Goal: Find specific page/section: Find specific page/section

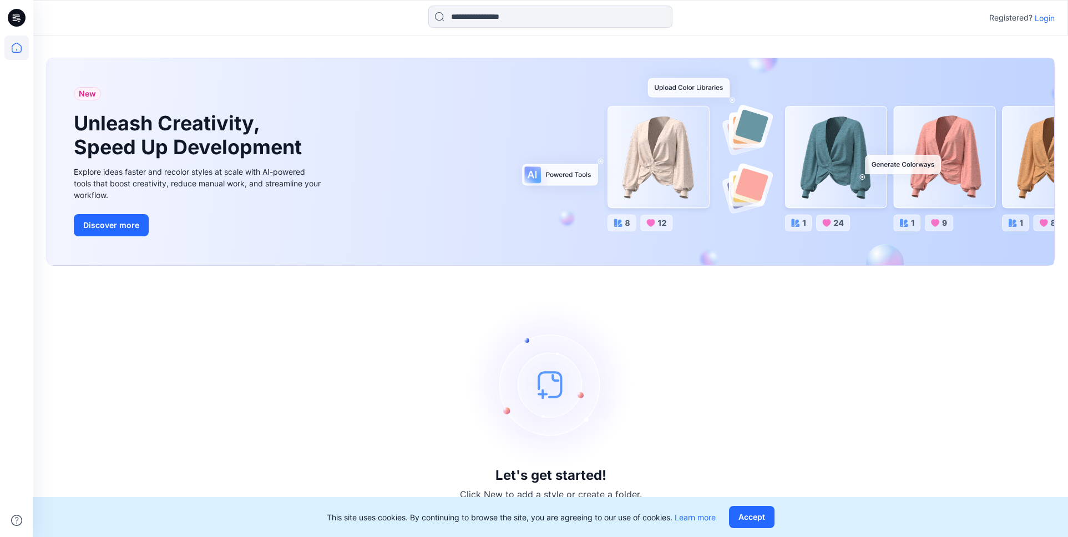
click at [155, 12] on div at bounding box center [162, 18] width 258 height 24
click at [156, 11] on div at bounding box center [162, 18] width 258 height 24
click at [165, 7] on div at bounding box center [162, 18] width 258 height 24
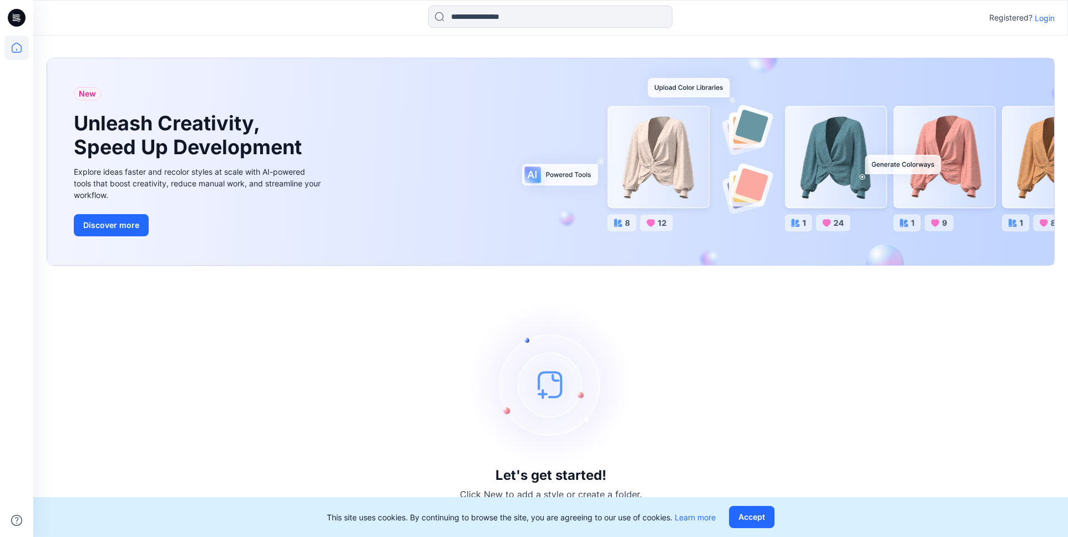
click at [165, 7] on div at bounding box center [162, 18] width 258 height 24
click at [169, 11] on div at bounding box center [162, 18] width 258 height 24
click at [170, 13] on div at bounding box center [162, 18] width 258 height 24
click at [171, 14] on div at bounding box center [162, 18] width 258 height 24
click at [171, 16] on div at bounding box center [162, 18] width 258 height 24
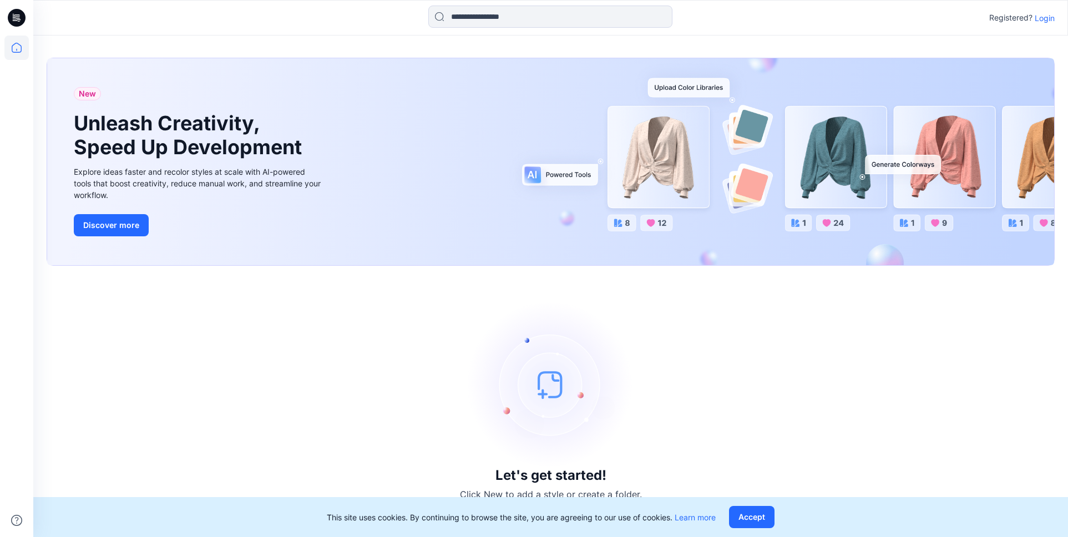
click at [171, 16] on div at bounding box center [162, 18] width 258 height 24
click at [156, 10] on div at bounding box center [162, 18] width 258 height 24
click at [160, 14] on div at bounding box center [162, 18] width 258 height 24
click at [168, 16] on div at bounding box center [162, 18] width 258 height 24
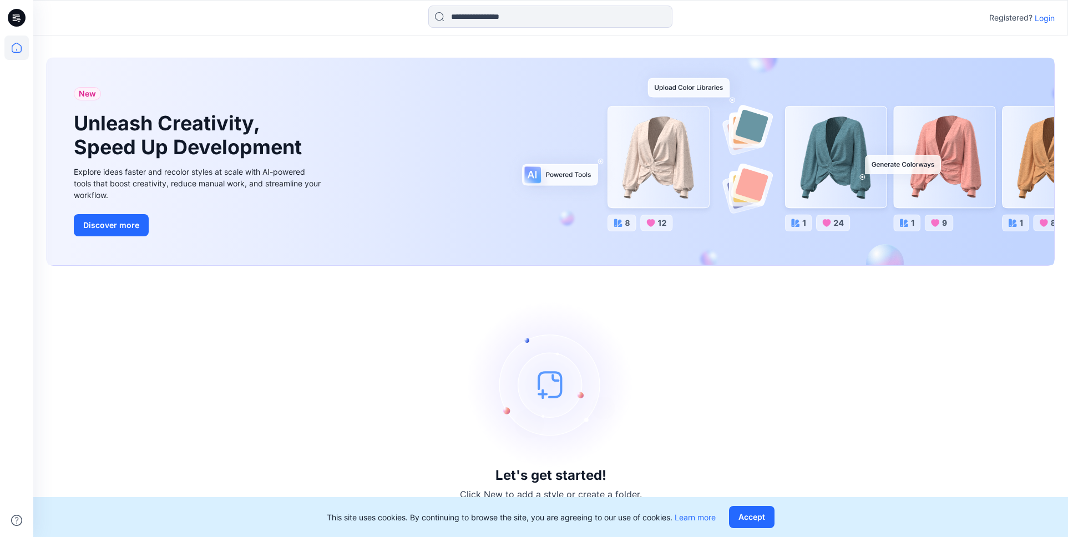
click at [174, 18] on div at bounding box center [162, 18] width 258 height 24
click at [179, 23] on div at bounding box center [162, 18] width 258 height 24
click at [181, 23] on div at bounding box center [162, 18] width 258 height 24
click at [197, 22] on div at bounding box center [162, 18] width 258 height 24
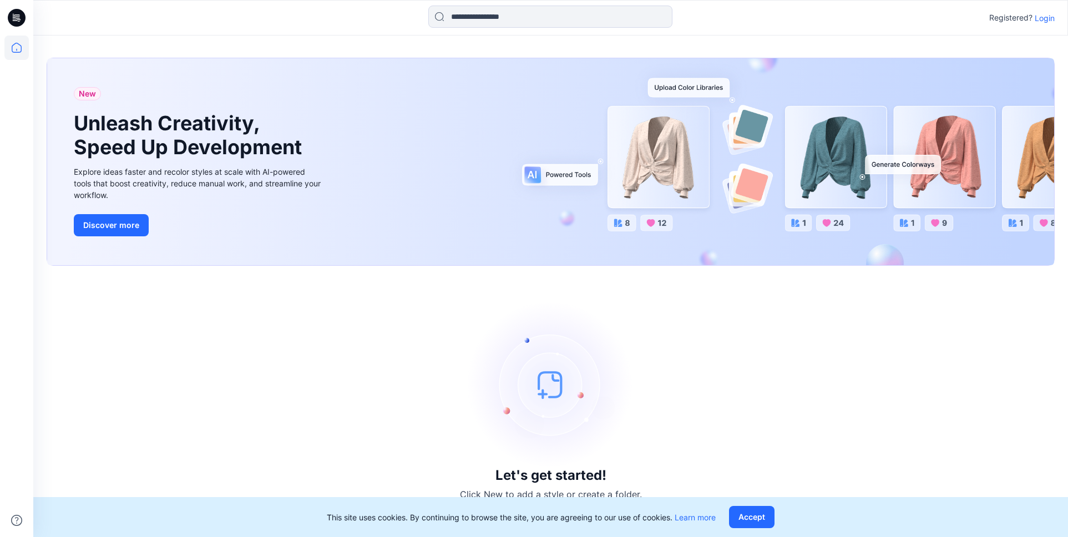
click at [179, 21] on div at bounding box center [162, 18] width 258 height 24
click at [186, 23] on div at bounding box center [162, 18] width 258 height 24
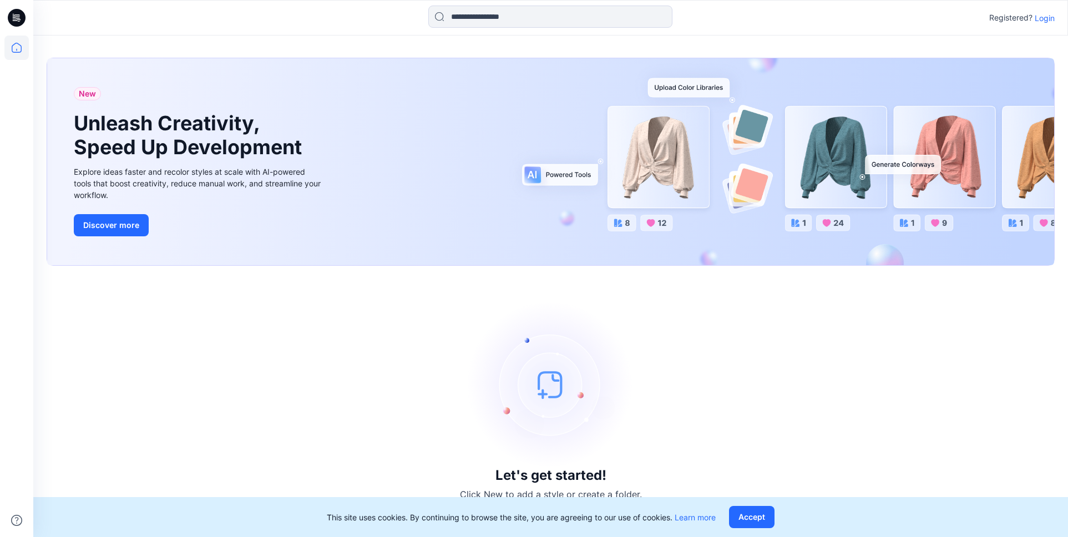
click at [212, 27] on div at bounding box center [162, 18] width 258 height 24
click at [128, 7] on div at bounding box center [162, 18] width 258 height 24
click at [148, 14] on div at bounding box center [162, 18] width 258 height 24
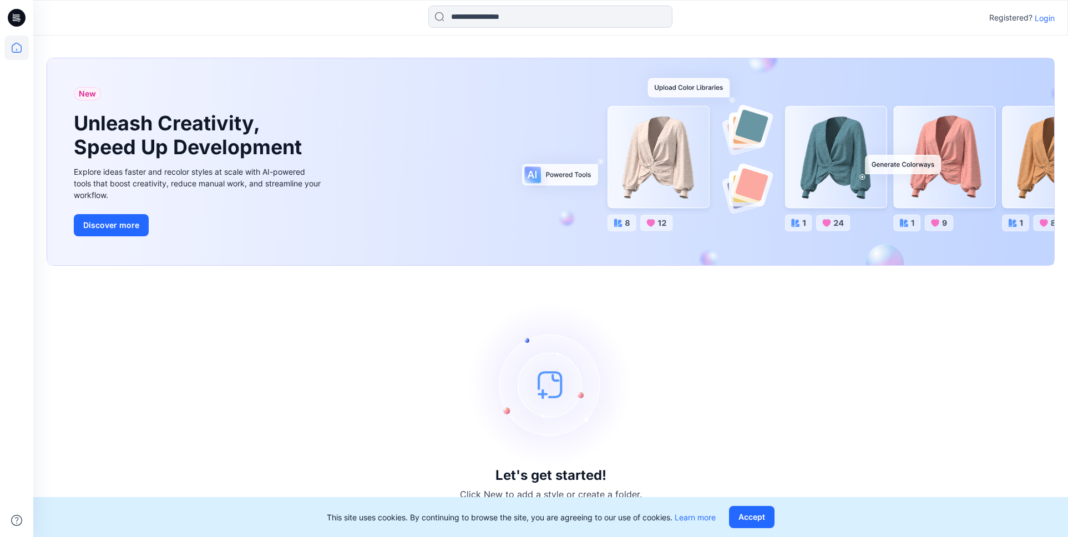
click at [148, 14] on div at bounding box center [162, 18] width 258 height 24
click at [149, 14] on div at bounding box center [162, 18] width 258 height 24
click at [150, 14] on div at bounding box center [162, 18] width 258 height 24
click at [155, 8] on div at bounding box center [162, 18] width 258 height 24
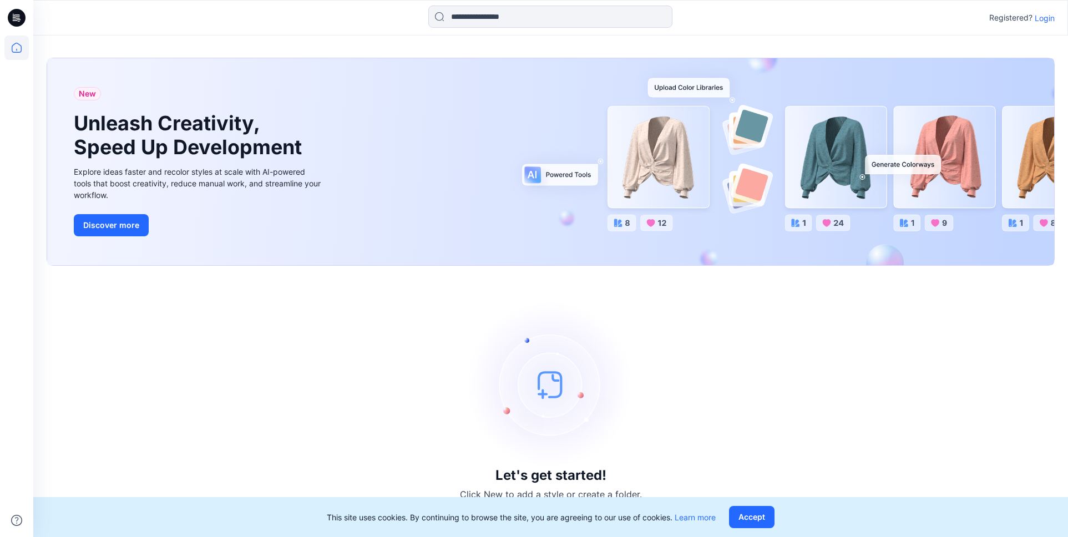
click at [133, 9] on div at bounding box center [162, 18] width 258 height 24
click at [132, 11] on div at bounding box center [162, 18] width 258 height 24
click at [130, 12] on div at bounding box center [162, 18] width 258 height 24
click at [113, 11] on div at bounding box center [162, 18] width 258 height 24
click at [119, 17] on div at bounding box center [162, 18] width 258 height 24
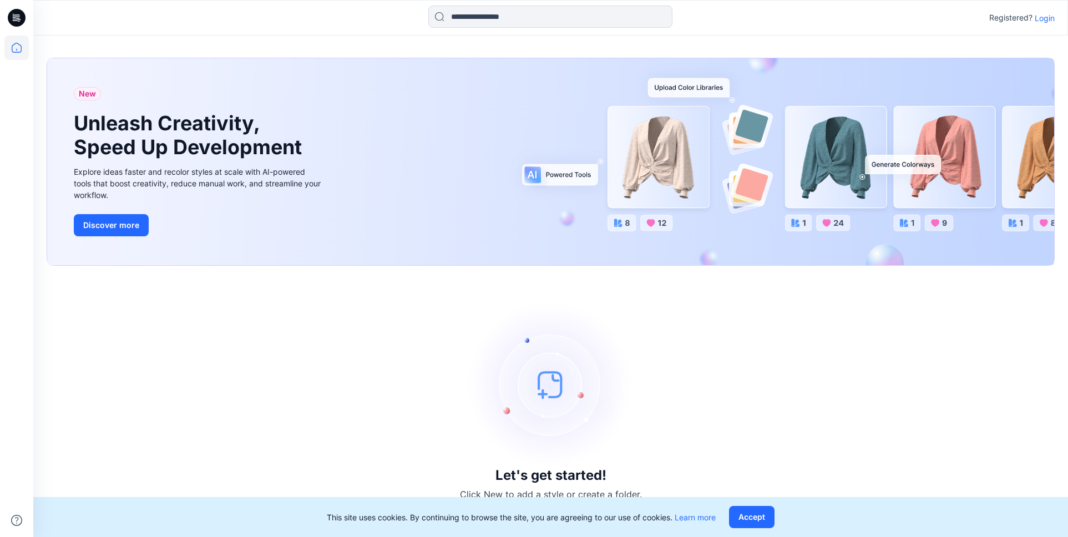
click at [119, 17] on div at bounding box center [162, 18] width 258 height 24
click at [133, 16] on div at bounding box center [162, 18] width 258 height 24
click at [383, 18] on div at bounding box center [550, 18] width 517 height 24
click at [384, 18] on div at bounding box center [550, 18] width 517 height 24
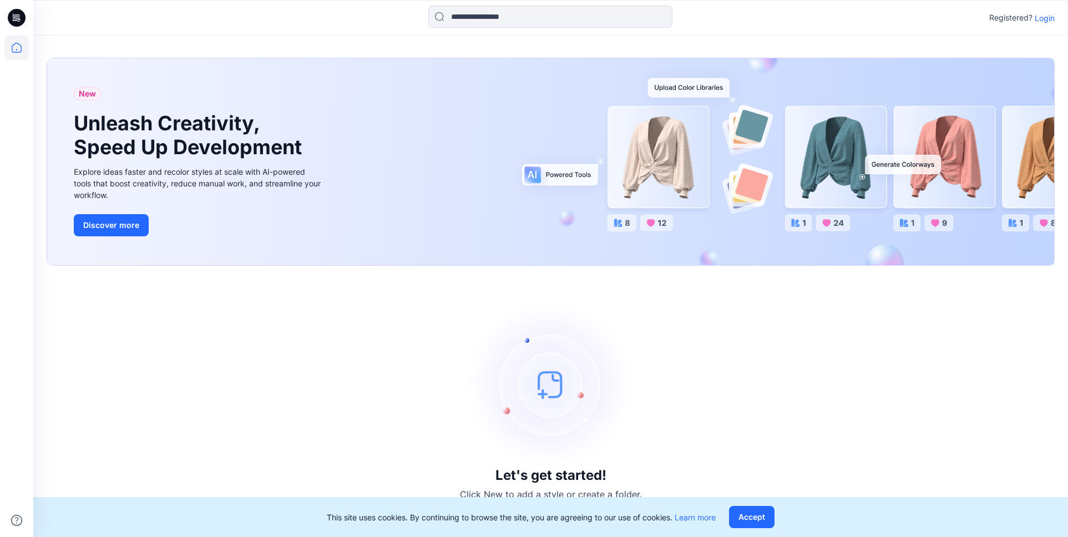
click at [334, 17] on div at bounding box center [550, 18] width 517 height 24
click at [336, 17] on div at bounding box center [550, 18] width 517 height 24
click at [337, 19] on div at bounding box center [550, 18] width 517 height 24
click at [318, 17] on div at bounding box center [550, 18] width 517 height 24
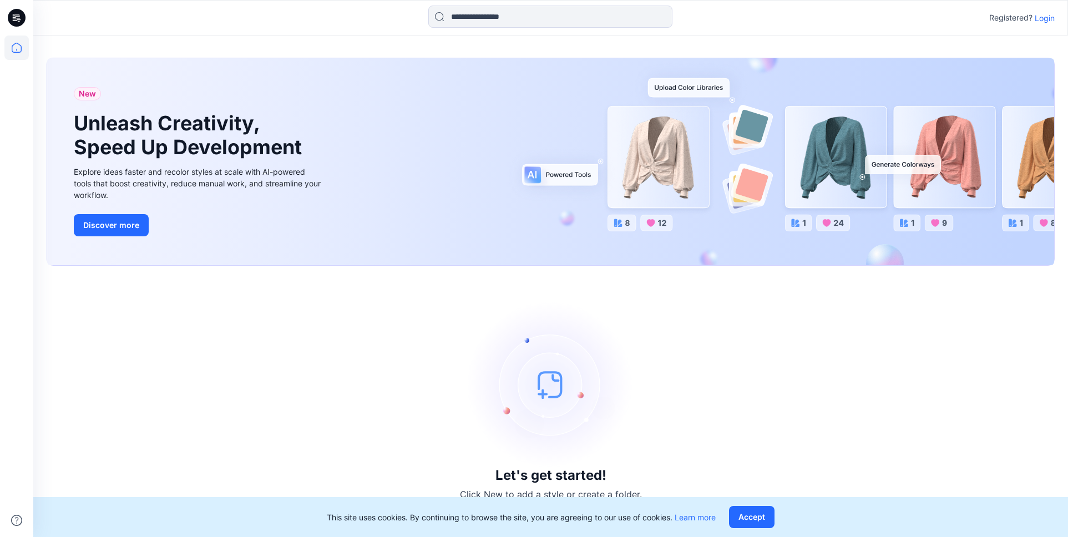
click at [300, 12] on div at bounding box center [550, 18] width 517 height 24
click at [288, 17] on div at bounding box center [162, 18] width 258 height 24
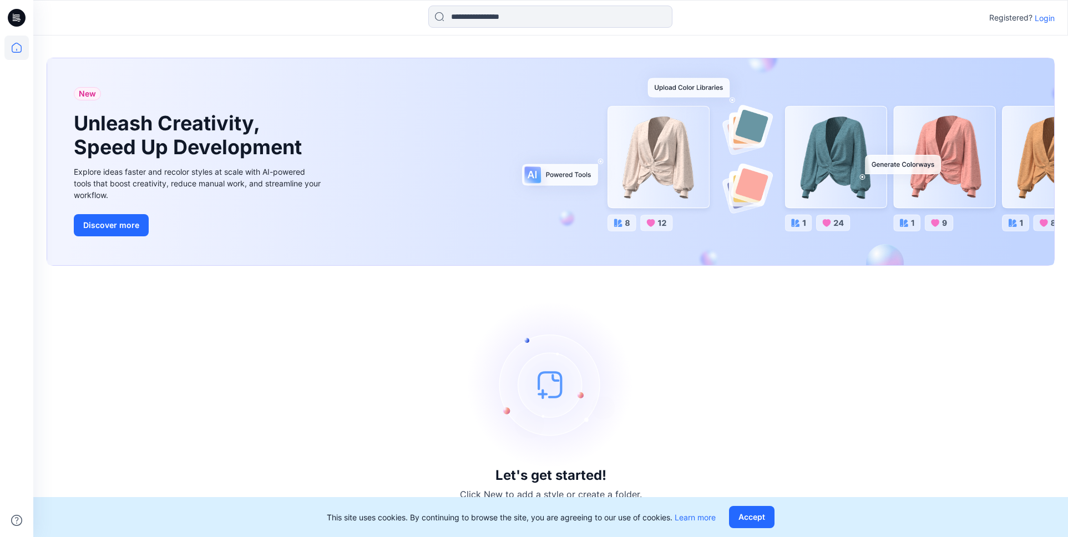
click at [288, 17] on div at bounding box center [162, 18] width 258 height 24
click at [382, 13] on div at bounding box center [550, 18] width 517 height 24
click at [384, 14] on div at bounding box center [550, 18] width 517 height 24
click at [385, 14] on div at bounding box center [550, 18] width 517 height 24
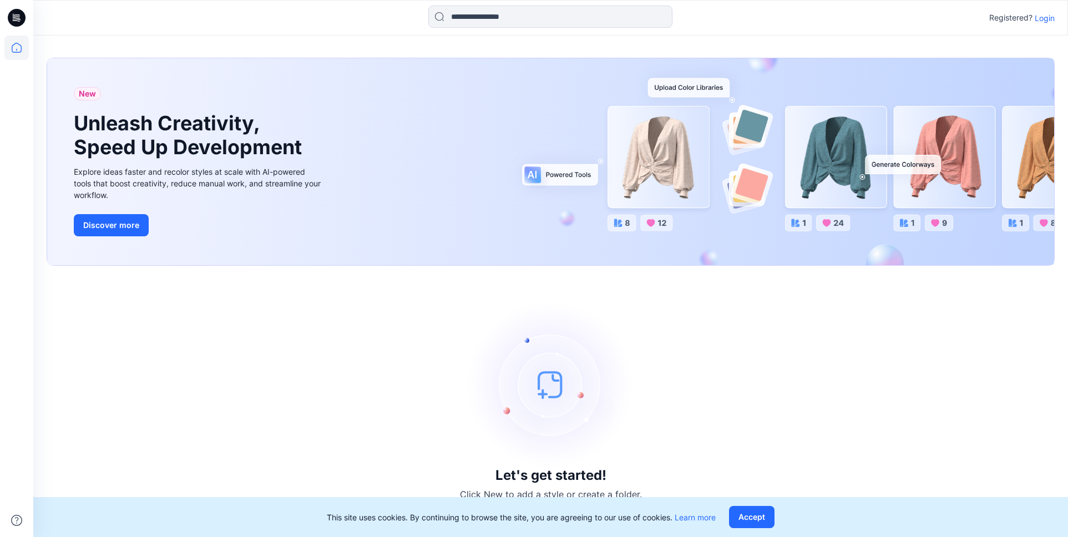
click at [387, 17] on div at bounding box center [550, 18] width 517 height 24
click at [388, 17] on div at bounding box center [550, 18] width 517 height 24
click at [387, 18] on div at bounding box center [550, 18] width 517 height 24
click at [386, 16] on div at bounding box center [550, 18] width 517 height 24
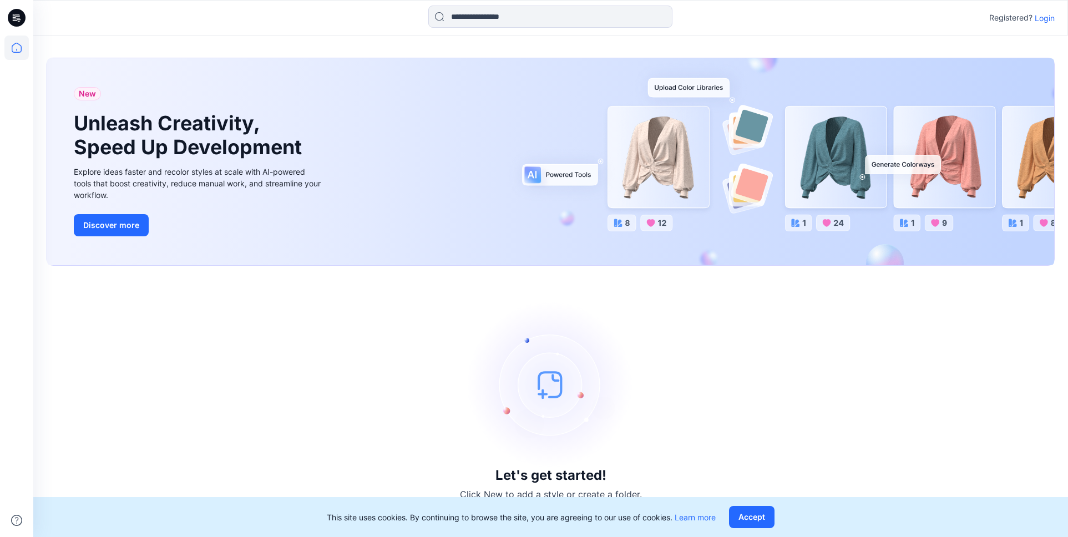
click at [386, 16] on div at bounding box center [550, 18] width 517 height 24
click at [377, 13] on div at bounding box center [550, 18] width 517 height 24
click at [393, 20] on div at bounding box center [550, 18] width 517 height 24
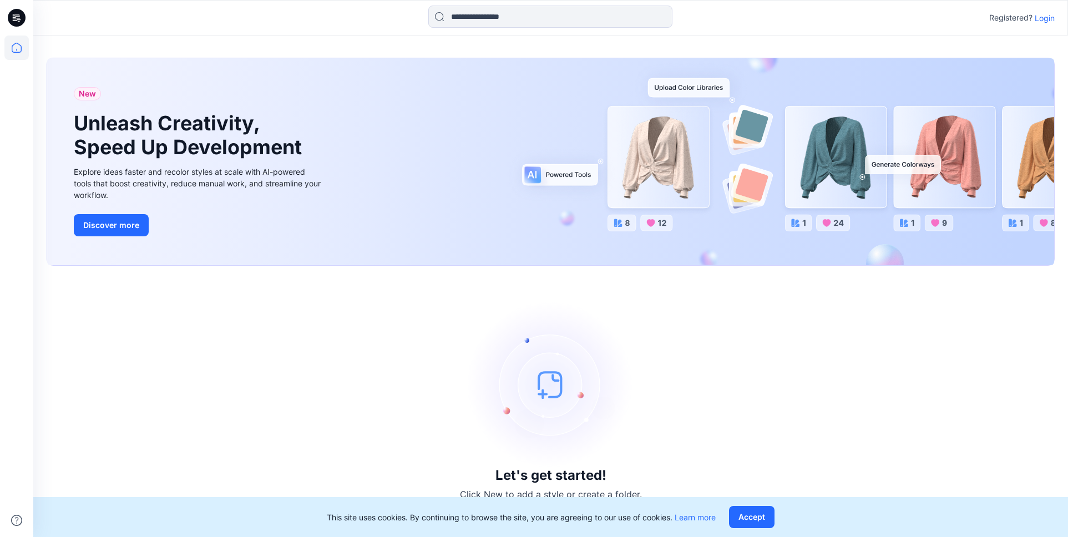
click at [394, 18] on div at bounding box center [550, 18] width 517 height 24
click at [390, 14] on div at bounding box center [550, 18] width 517 height 24
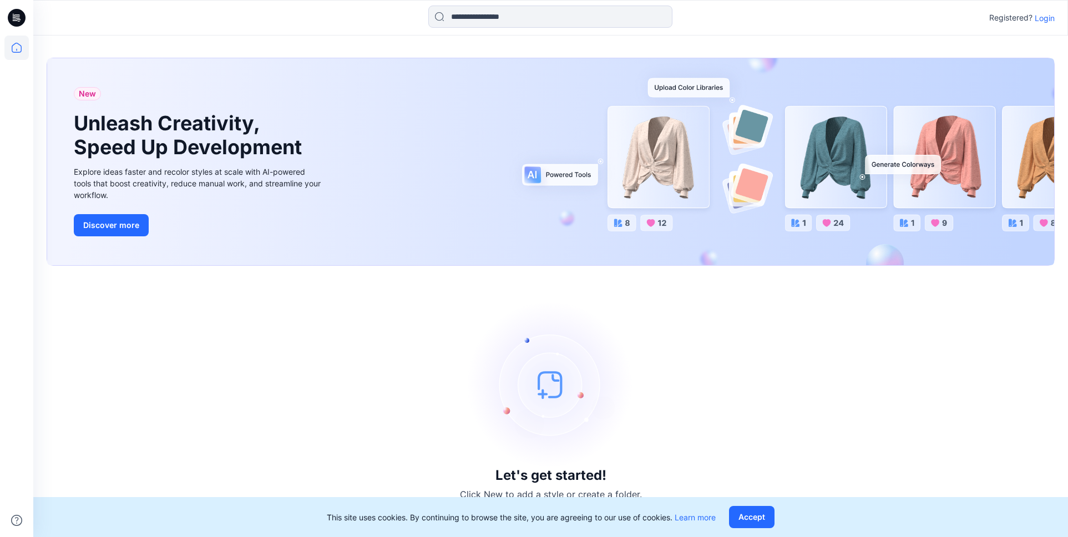
click at [389, 12] on div at bounding box center [550, 18] width 517 height 24
click at [388, 13] on div at bounding box center [550, 18] width 517 height 24
click at [366, 22] on div at bounding box center [550, 18] width 517 height 24
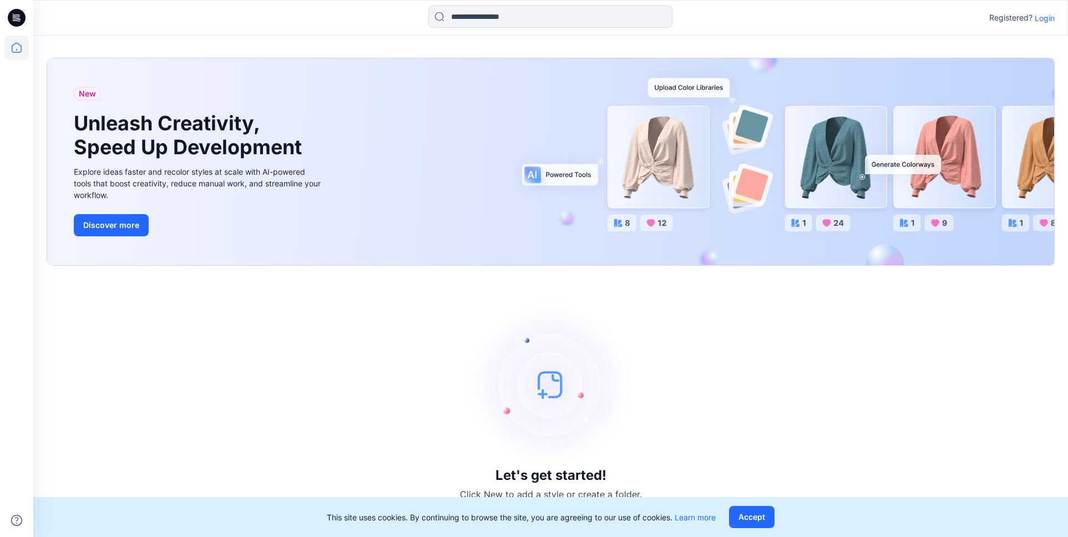
click at [349, 17] on div at bounding box center [550, 18] width 517 height 24
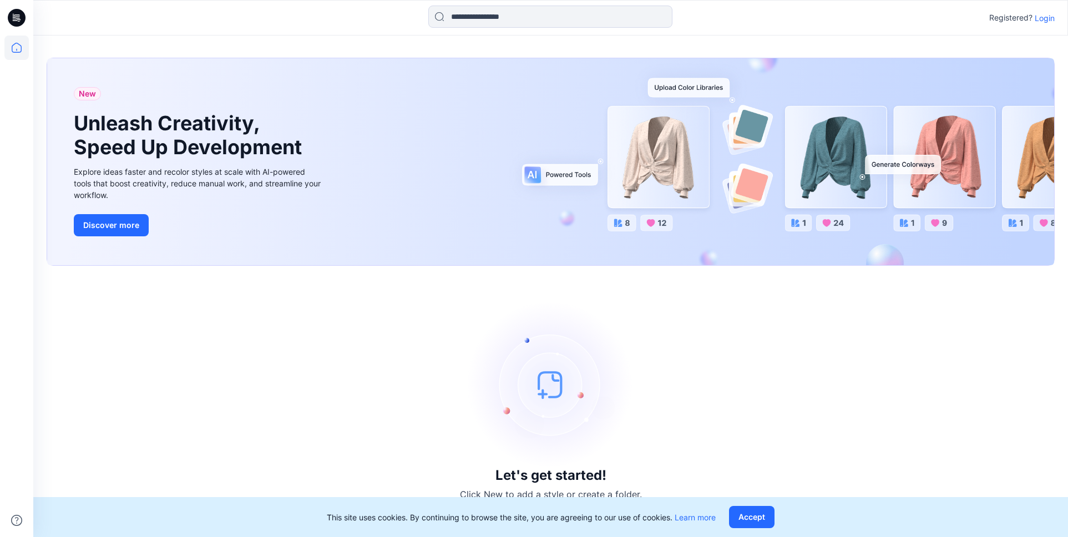
click at [356, 4] on div "Registered? Login" at bounding box center [550, 17] width 1034 height 35
click at [358, 9] on div at bounding box center [550, 18] width 517 height 24
click at [359, 11] on div at bounding box center [550, 18] width 517 height 24
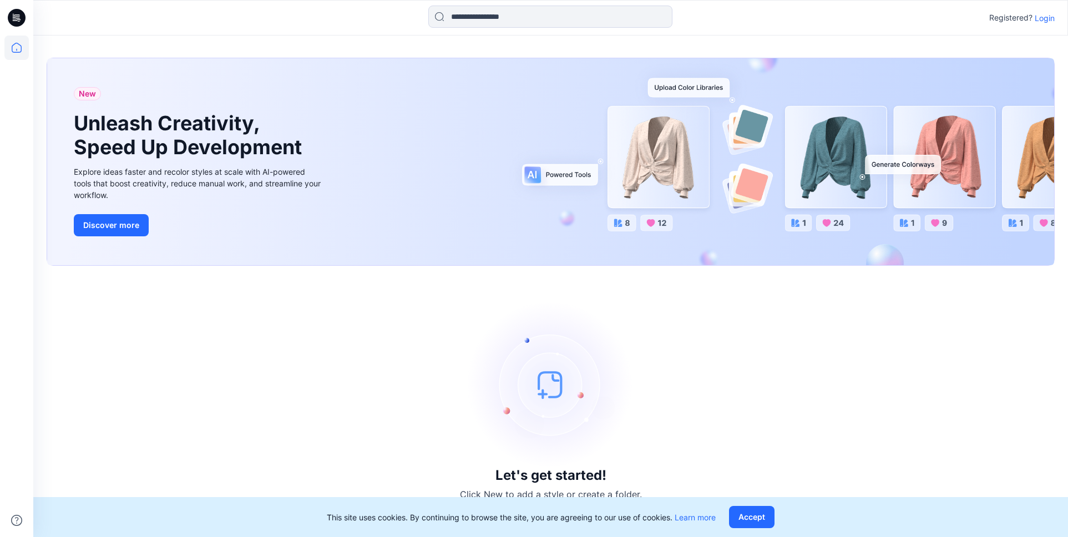
click at [359, 11] on div at bounding box center [550, 18] width 517 height 24
click at [362, 14] on div at bounding box center [550, 18] width 517 height 24
click at [362, 6] on div at bounding box center [550, 18] width 517 height 24
click at [363, 13] on div at bounding box center [550, 18] width 517 height 24
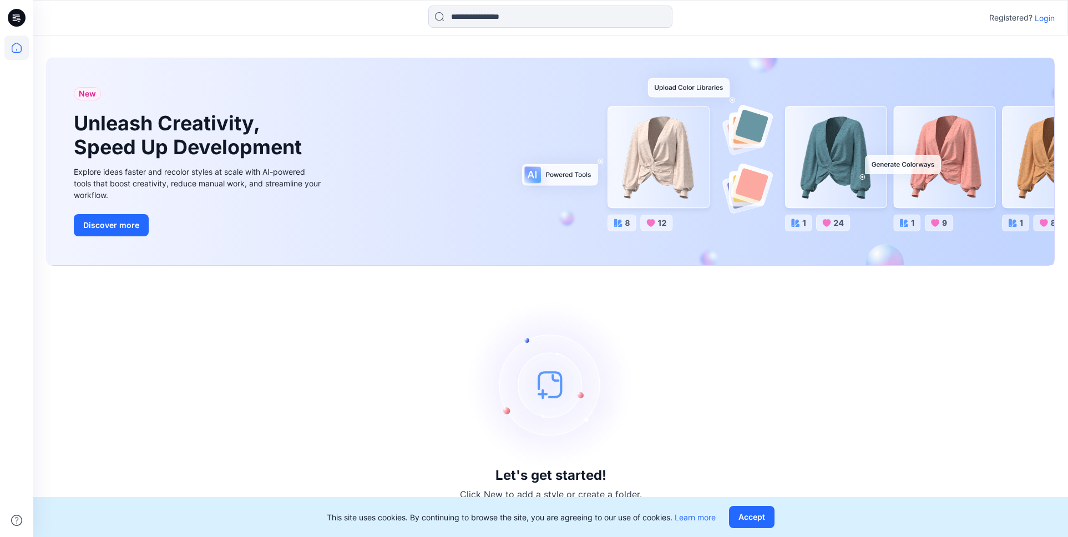
click at [346, 13] on div at bounding box center [550, 18] width 517 height 24
click at [19, 18] on icon at bounding box center [18, 18] width 4 height 1
click at [1051, 22] on p "Login" at bounding box center [1044, 18] width 20 height 12
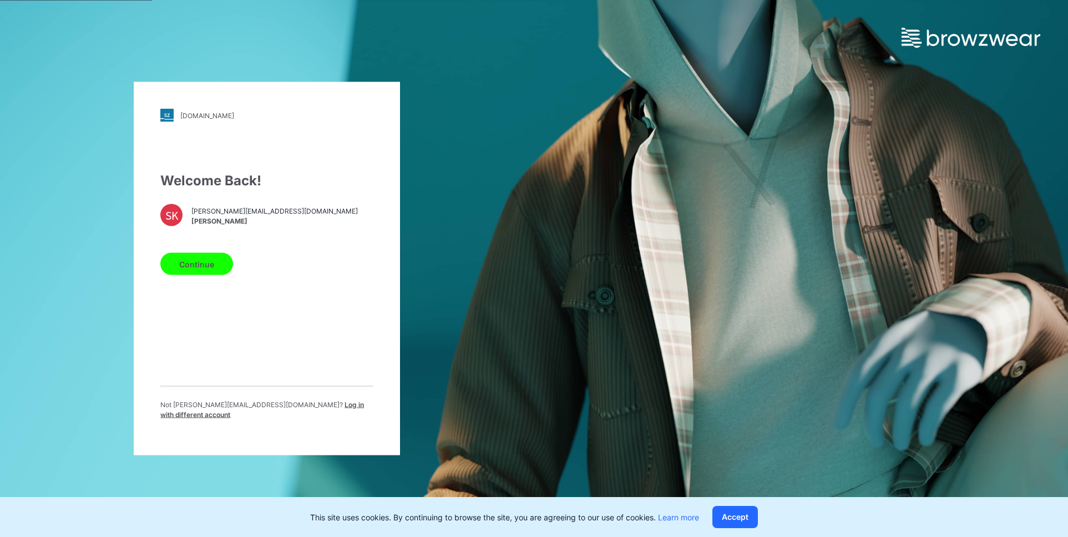
click at [217, 265] on button "Continue" at bounding box center [196, 264] width 73 height 22
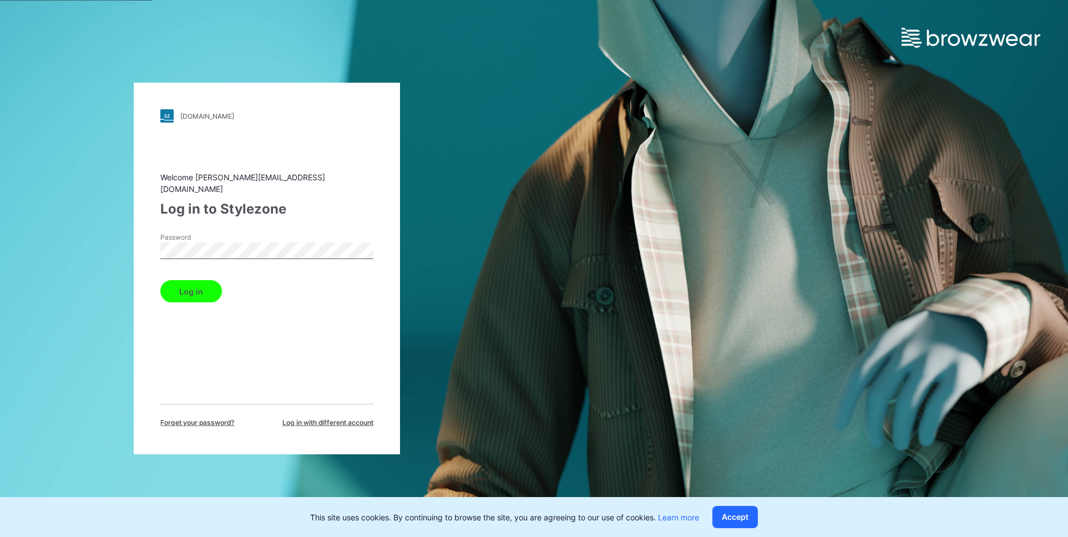
click at [196, 283] on button "Log in" at bounding box center [191, 291] width 62 height 22
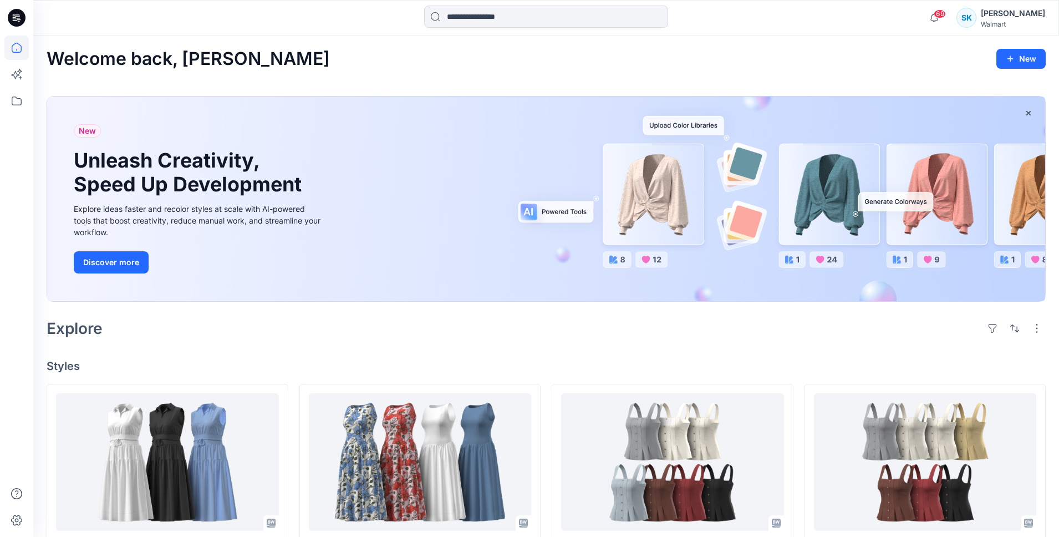
click at [21, 16] on icon at bounding box center [17, 18] width 18 height 18
click at [15, 105] on icon at bounding box center [17, 101] width 10 height 9
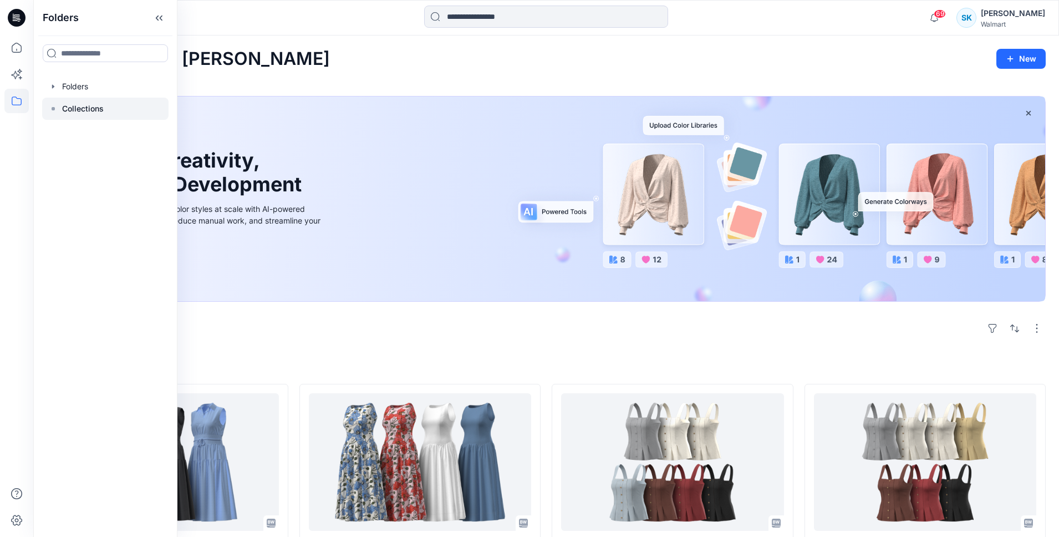
click at [59, 113] on div at bounding box center [105, 109] width 126 height 22
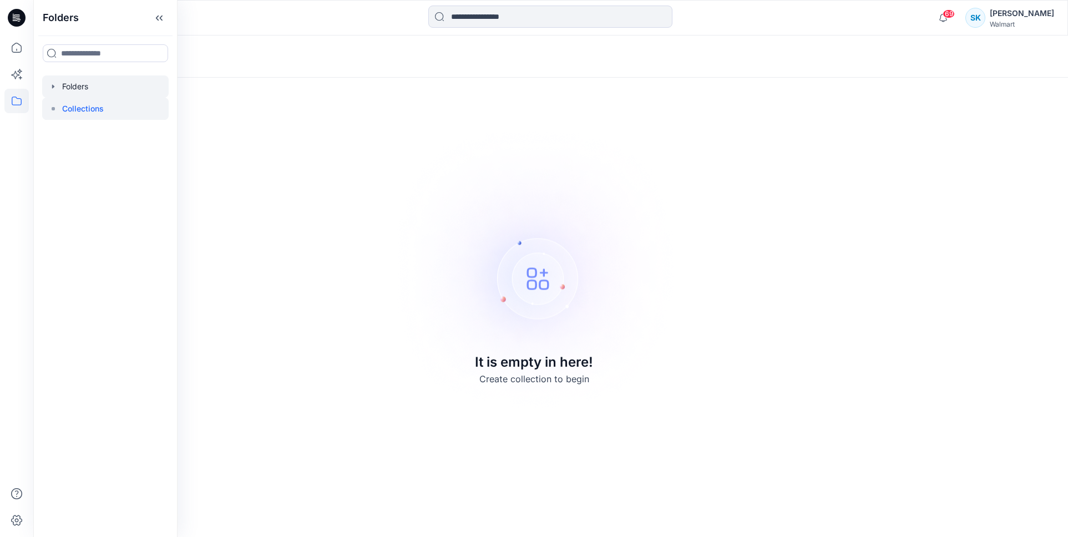
click at [63, 89] on div at bounding box center [105, 86] width 126 height 22
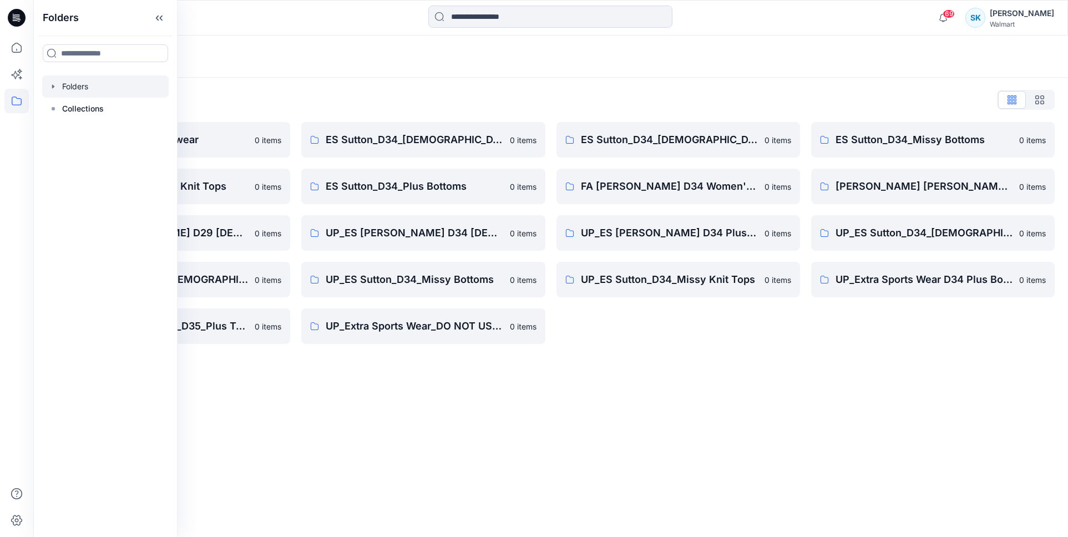
click at [727, 102] on div "Folders List" at bounding box center [551, 100] width 1008 height 18
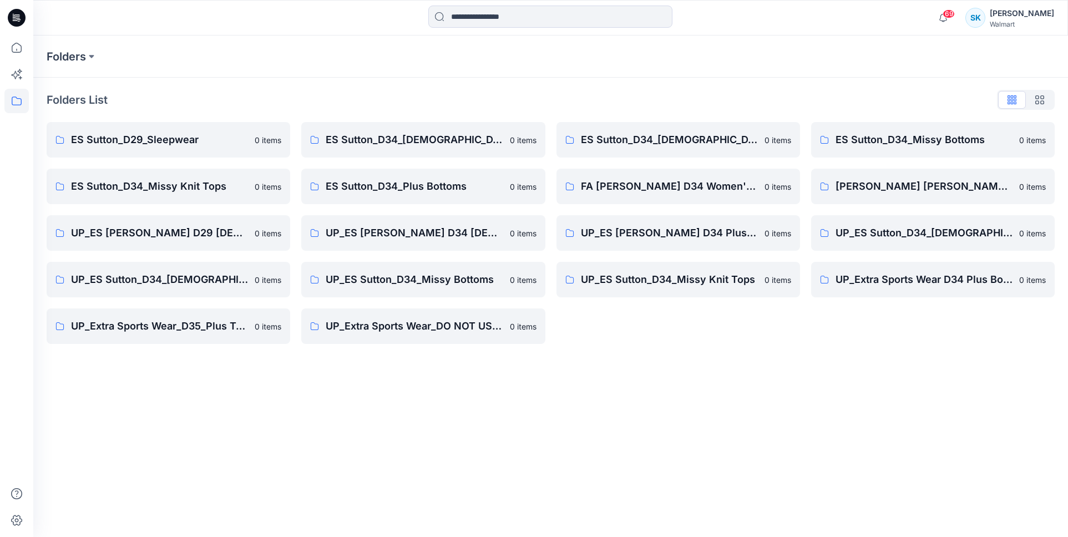
drag, startPoint x: 715, startPoint y: 101, endPoint x: 693, endPoint y: 104, distance: 22.4
click at [706, 103] on div "Folders List" at bounding box center [551, 100] width 1008 height 18
click at [684, 103] on div "Folders List" at bounding box center [551, 100] width 1008 height 18
click at [739, 86] on div "Folders List ES Sutton_D29_Sleepwear 0 items ES Sutton_D34_Missy Knit Tops 0 it…" at bounding box center [550, 218] width 1034 height 280
click at [742, 194] on p "FA [PERSON_NAME] D34 Women's Wovens" at bounding box center [669, 187] width 177 height 16
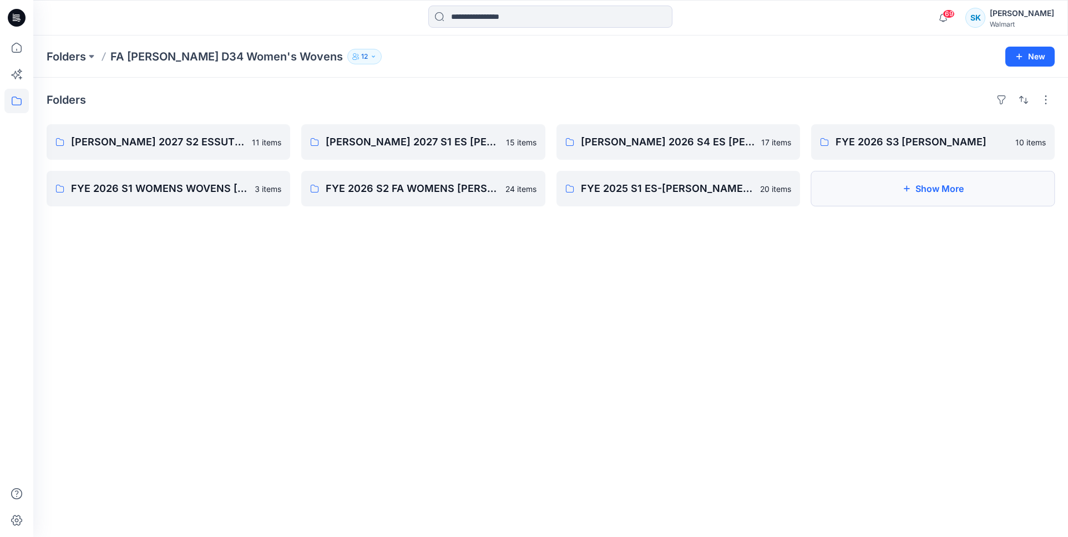
click at [905, 190] on icon "button" at bounding box center [906, 188] width 9 height 9
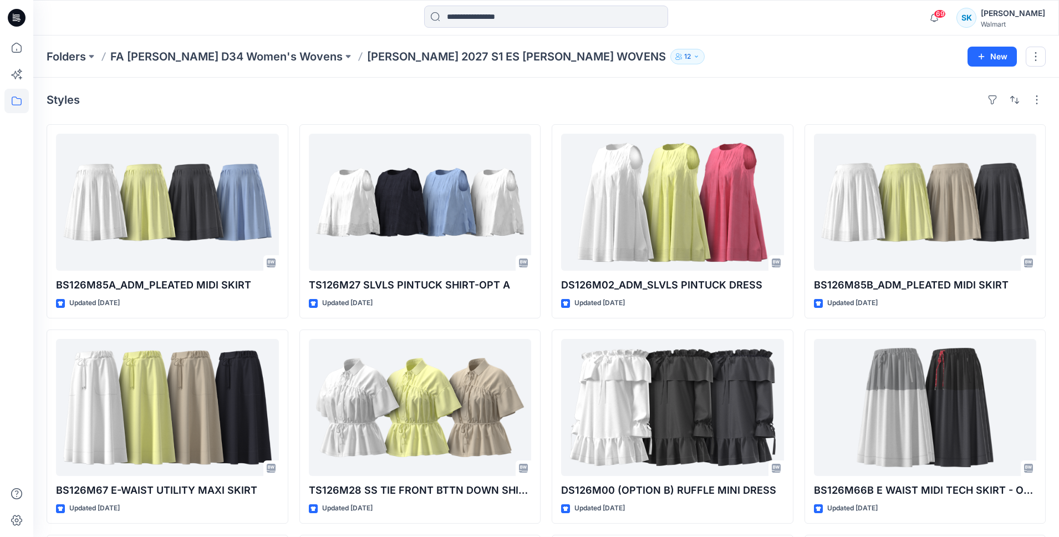
click at [607, 101] on div "Styles" at bounding box center [547, 100] width 1000 height 18
click at [582, 101] on div "Styles" at bounding box center [547, 100] width 1000 height 18
click at [575, 99] on div "Styles" at bounding box center [547, 100] width 1000 height 18
click at [572, 100] on div "Styles" at bounding box center [547, 100] width 1000 height 18
click at [575, 99] on div "Styles" at bounding box center [547, 100] width 1000 height 18
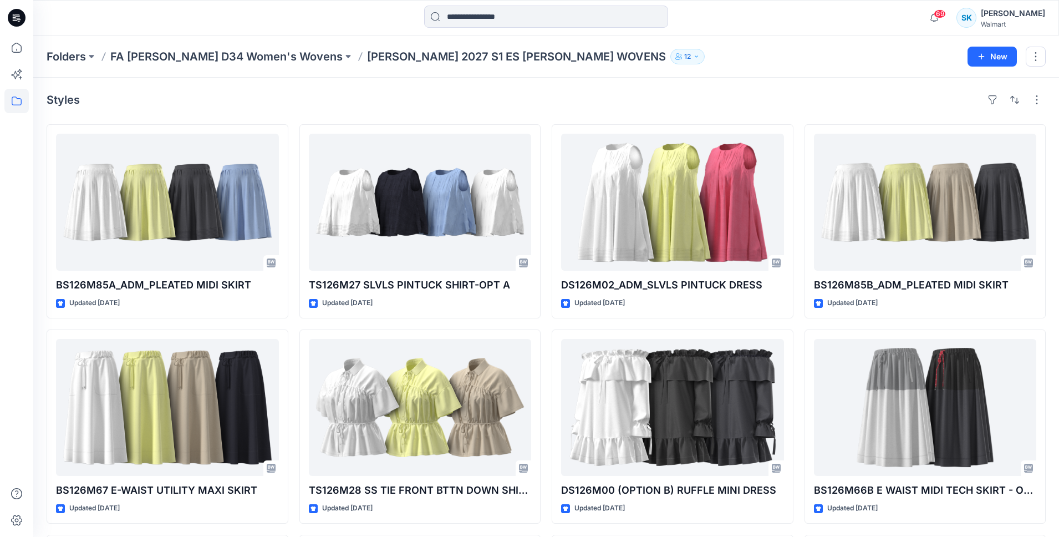
click at [575, 99] on div "Styles" at bounding box center [547, 100] width 1000 height 18
click at [567, 98] on div "Styles" at bounding box center [547, 100] width 1000 height 18
click at [568, 98] on div "Styles" at bounding box center [547, 100] width 1000 height 18
click at [566, 97] on div "Styles" at bounding box center [547, 100] width 1000 height 18
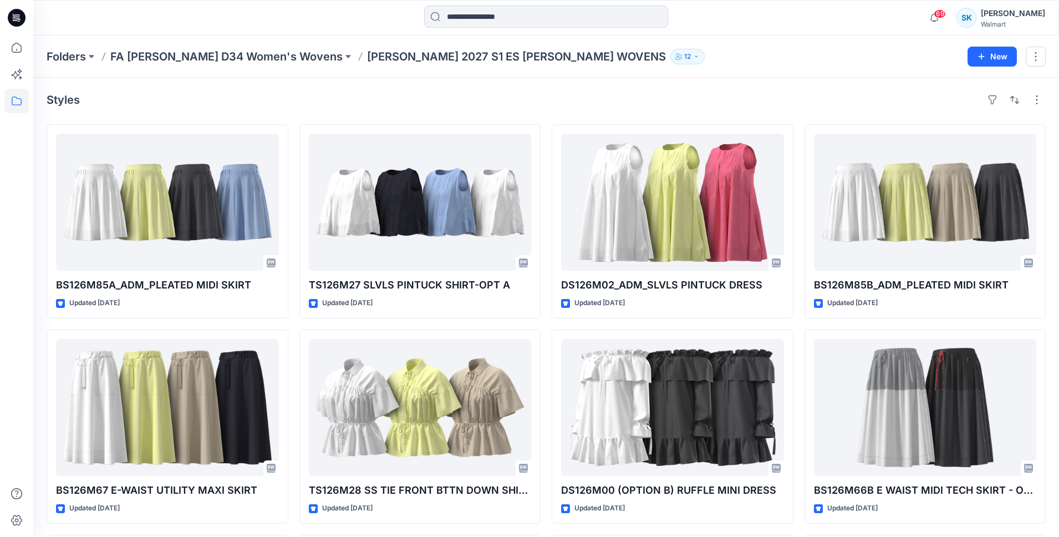
click at [566, 97] on div "Styles" at bounding box center [547, 100] width 1000 height 18
click at [508, 97] on div "Styles" at bounding box center [547, 100] width 1000 height 18
click at [488, 90] on div "Styles BS126M85A_ADM_PLEATED MIDI SKIRT Updated 2 months ago BS126M67 E-WAIST U…" at bounding box center [546, 430] width 1026 height 704
click at [491, 98] on div "Styles" at bounding box center [547, 100] width 1000 height 18
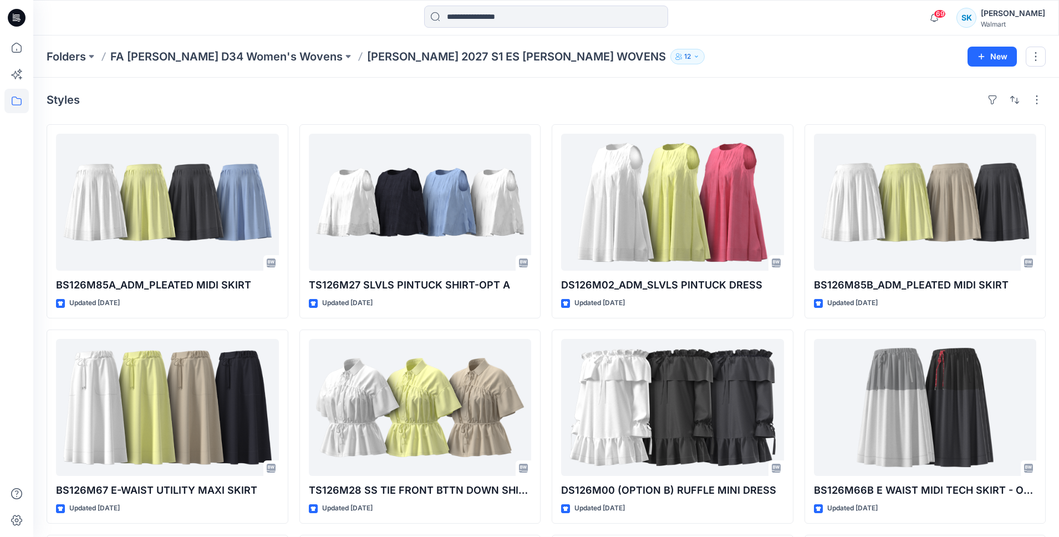
click at [491, 98] on div "Styles" at bounding box center [547, 100] width 1000 height 18
click at [491, 102] on div "Styles" at bounding box center [547, 100] width 1000 height 18
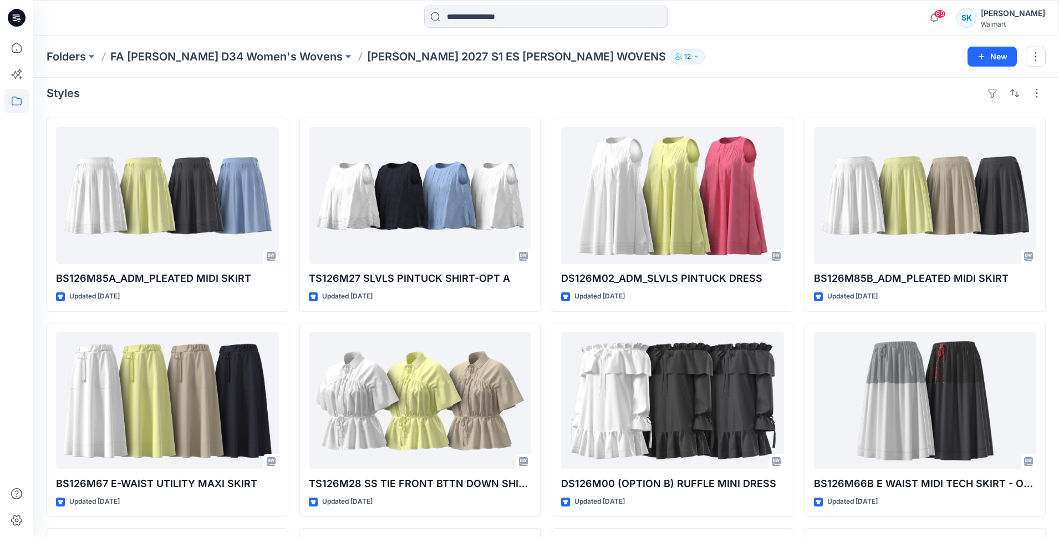
scroll to position [4, 0]
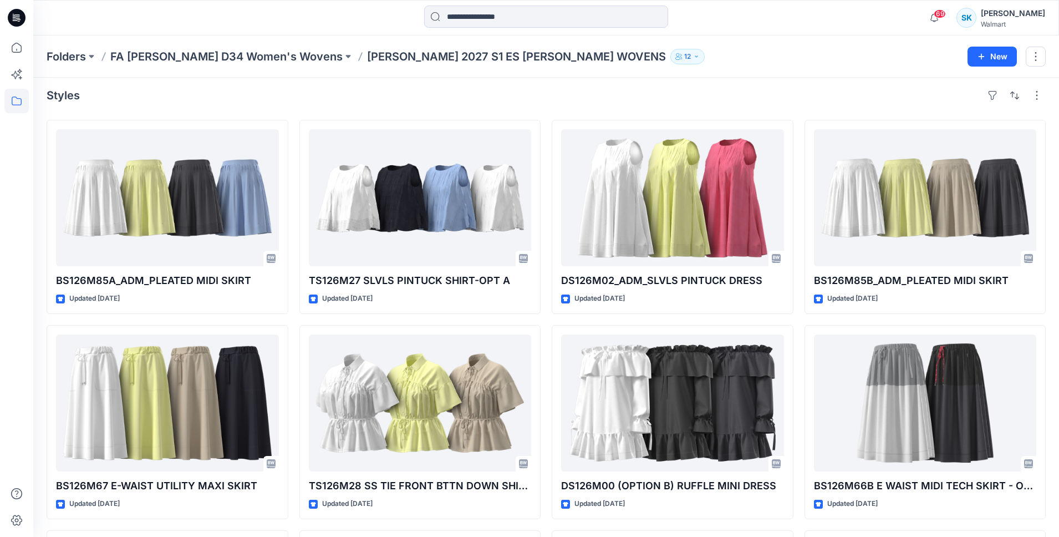
click at [491, 102] on div "Styles" at bounding box center [547, 96] width 1000 height 18
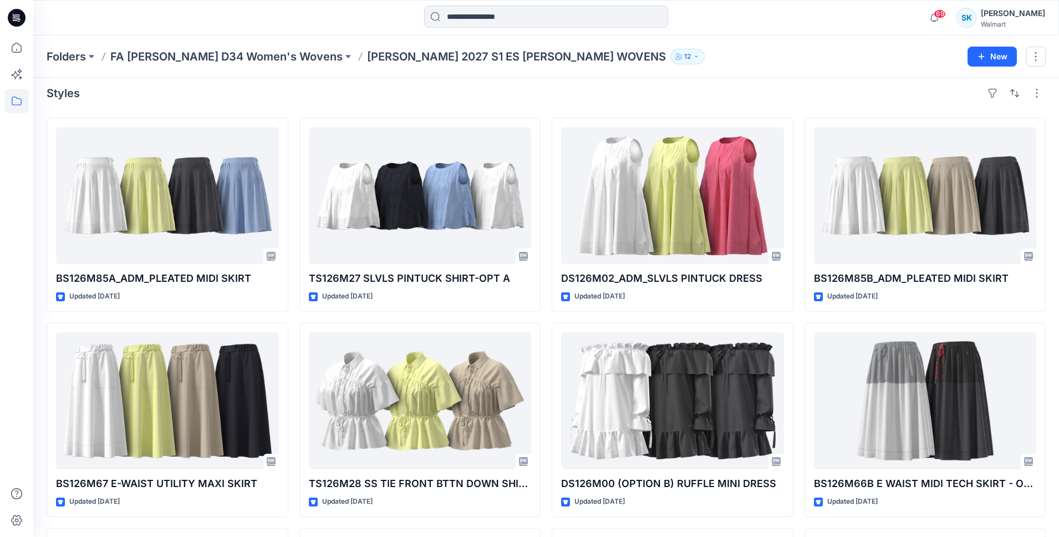
scroll to position [9, 0]
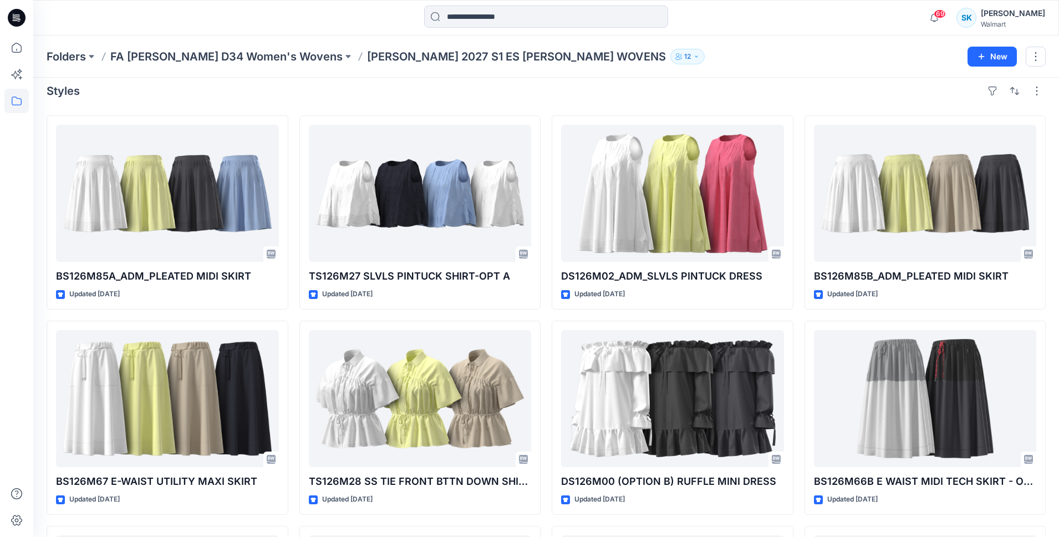
click at [491, 102] on div "Styles BS126M85A_ADM_PLEATED MIDI SKIRT Updated 2 months ago BS126M67 E-WAIST U…" at bounding box center [546, 421] width 1026 height 704
click at [490, 99] on div "Styles" at bounding box center [547, 91] width 1000 height 18
click at [491, 101] on div "Styles BS126M85A_ADM_PLEATED MIDI SKIRT Updated 2 months ago BS126M67 E-WAIST U…" at bounding box center [546, 421] width 1026 height 704
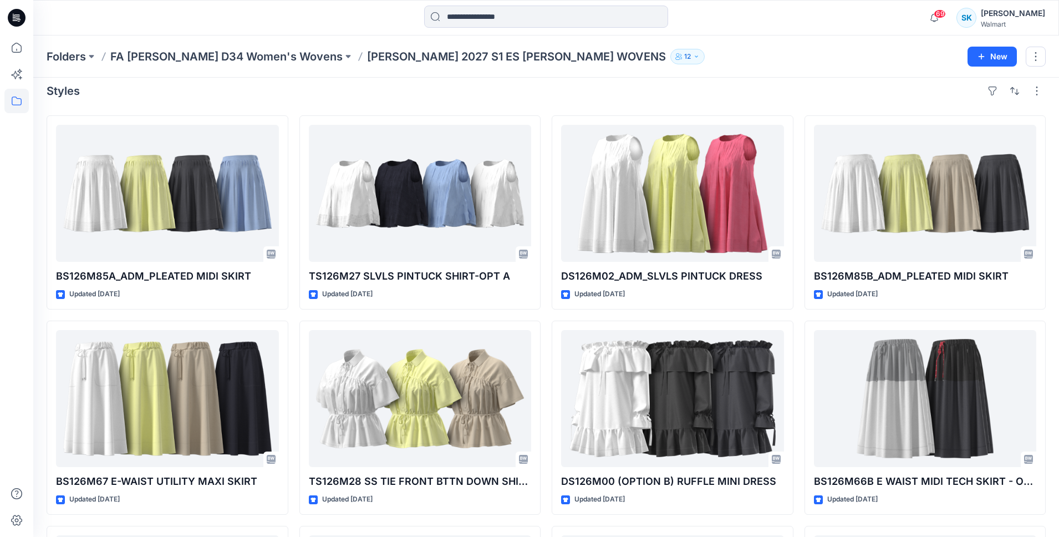
scroll to position [7, 0]
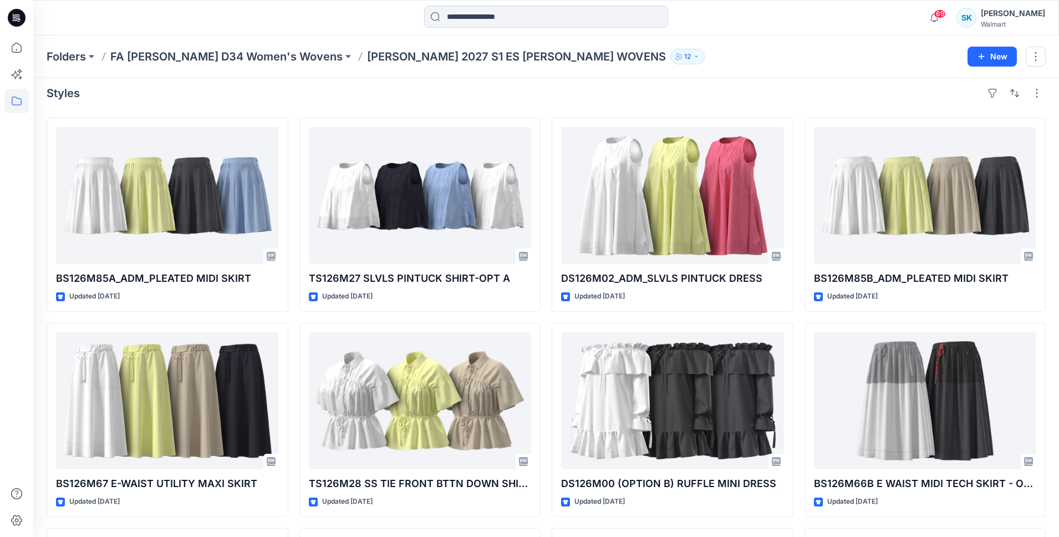
click at [491, 101] on div "Styles" at bounding box center [547, 93] width 1000 height 18
click at [490, 98] on div "Styles" at bounding box center [547, 93] width 1000 height 18
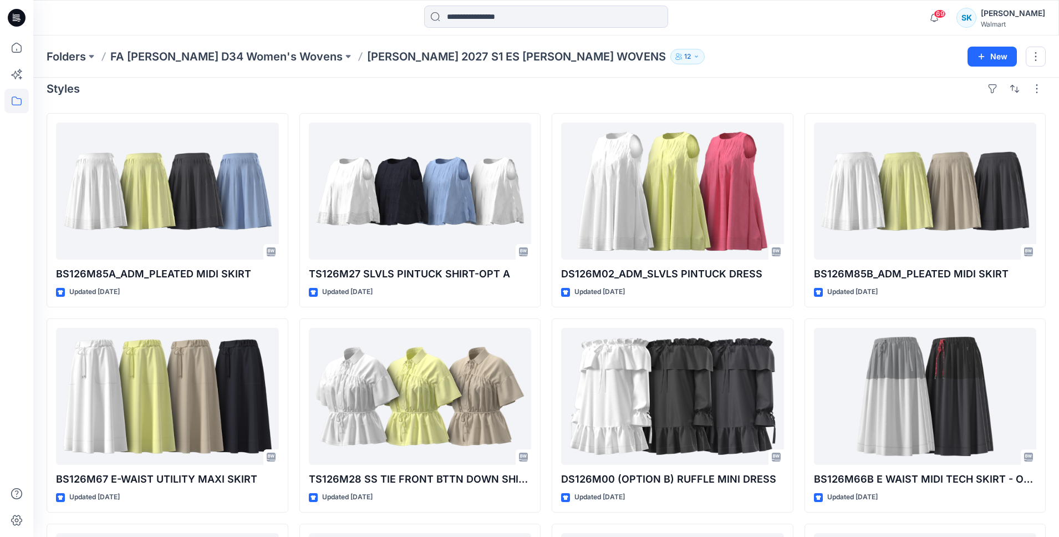
scroll to position [9, 0]
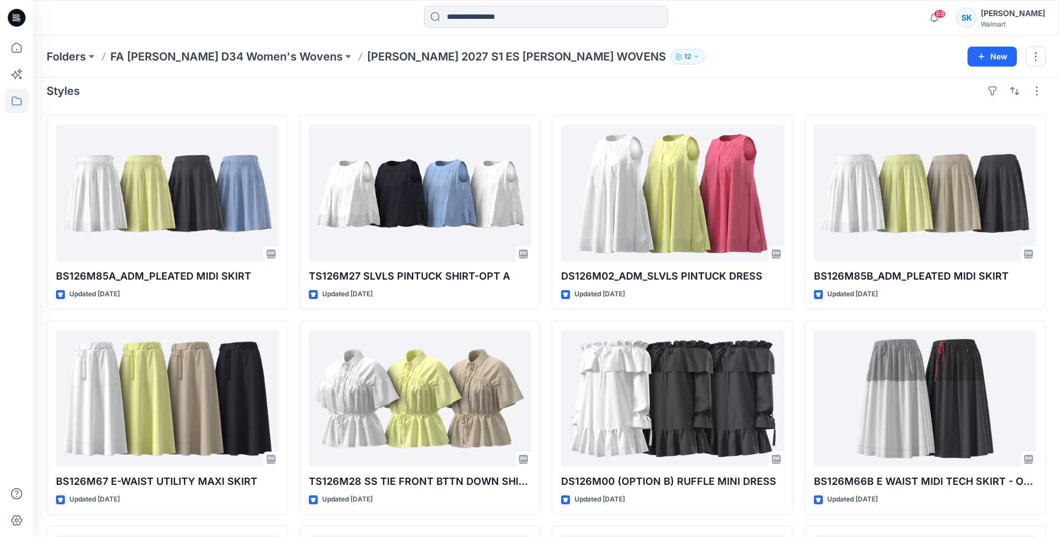
click at [490, 98] on div "Styles" at bounding box center [547, 91] width 1000 height 18
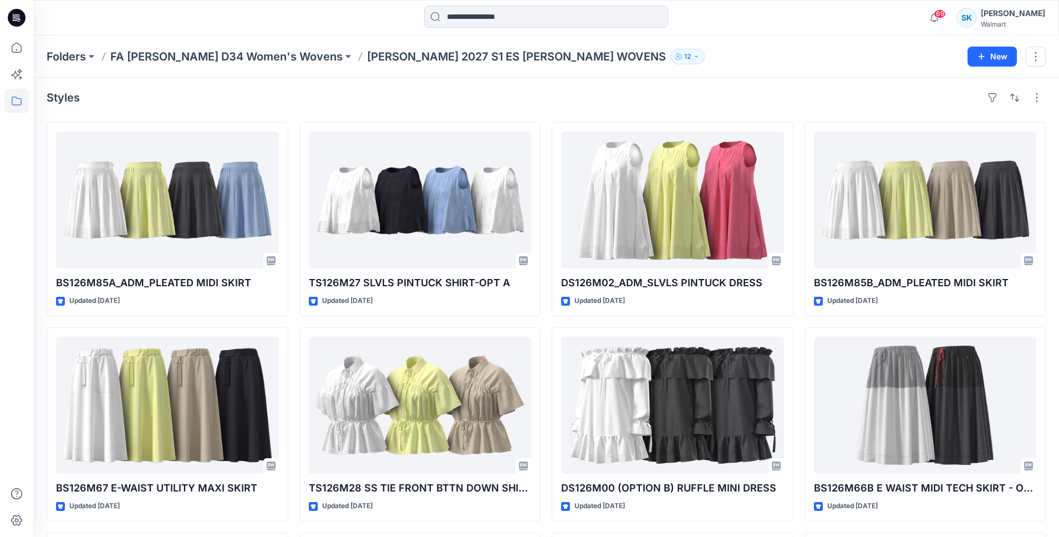
scroll to position [12, 0]
